Goal: Navigation & Orientation: Find specific page/section

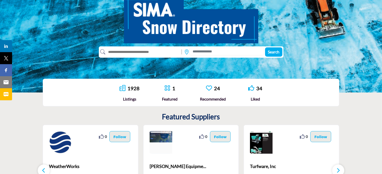
scroll to position [94, 0]
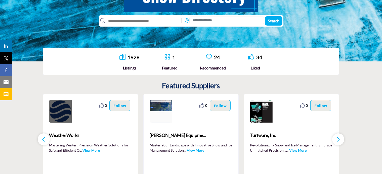
click at [61, 116] on img at bounding box center [60, 111] width 23 height 23
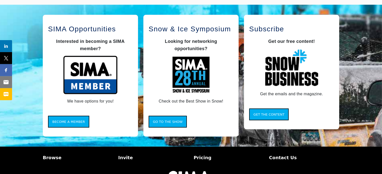
scroll to position [430, 0]
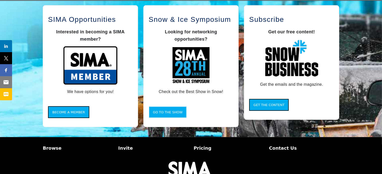
click at [174, 111] on span "Go to the Show" at bounding box center [168, 113] width 30 height 4
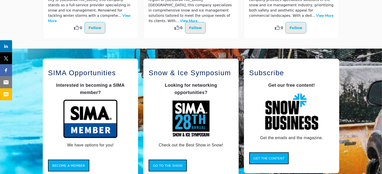
scroll to position [390, 0]
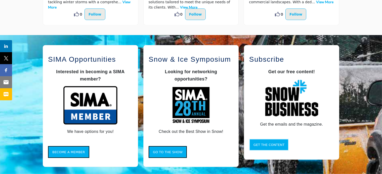
click at [269, 144] on span "Get the Content" at bounding box center [268, 145] width 31 height 4
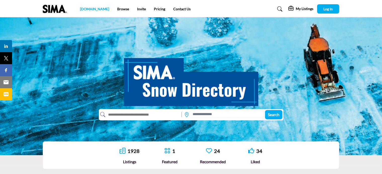
click at [87, 10] on link "[DOMAIN_NAME]" at bounding box center [94, 9] width 29 height 4
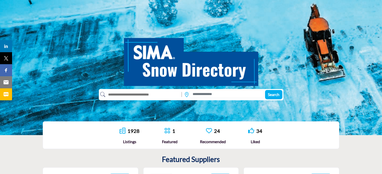
scroll to position [63, 0]
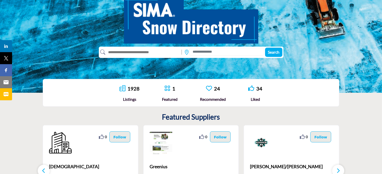
click at [130, 89] on link "1928" at bounding box center [134, 89] width 12 height 6
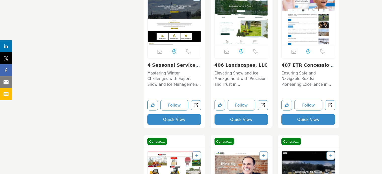
scroll to position [662, 0]
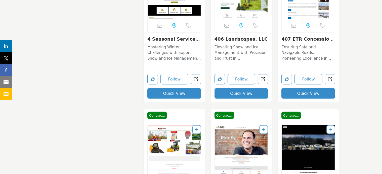
click at [245, 53] on p "Elevating Snow and Ice Management with Precision and Trust in Helena In the cha…" at bounding box center [241, 52] width 54 height 17
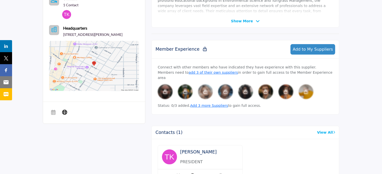
scroll to position [251, 0]
